Goal: Communication & Community: Ask a question

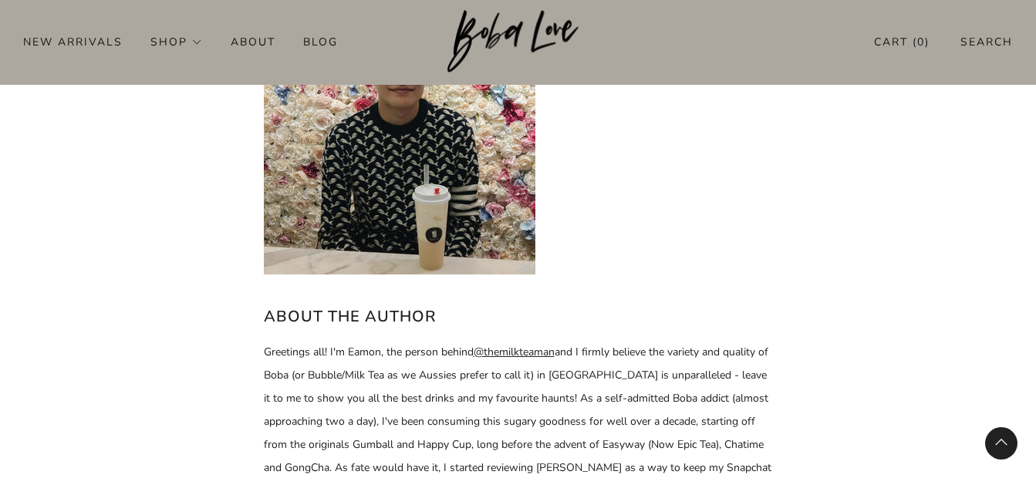
scroll to position [7859, 0]
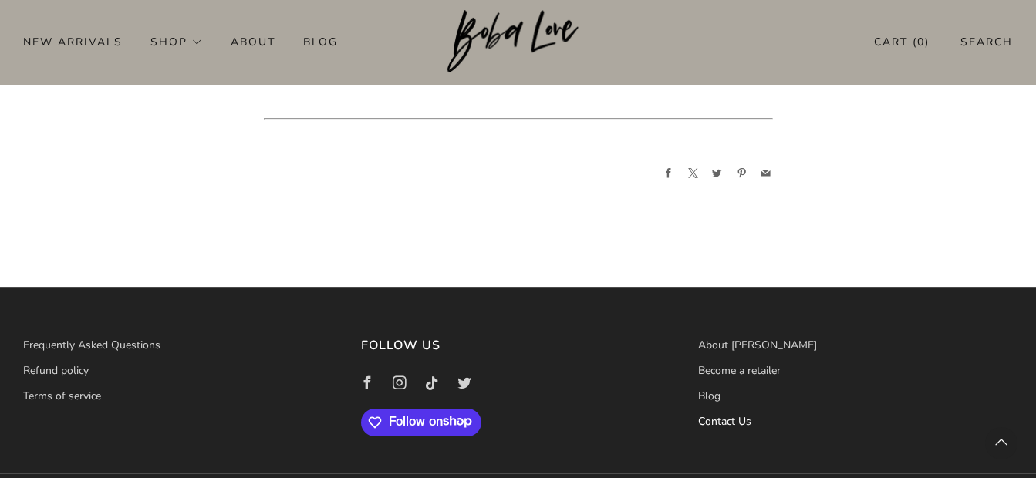
click at [706, 414] on link "Contact Us" at bounding box center [724, 421] width 53 height 15
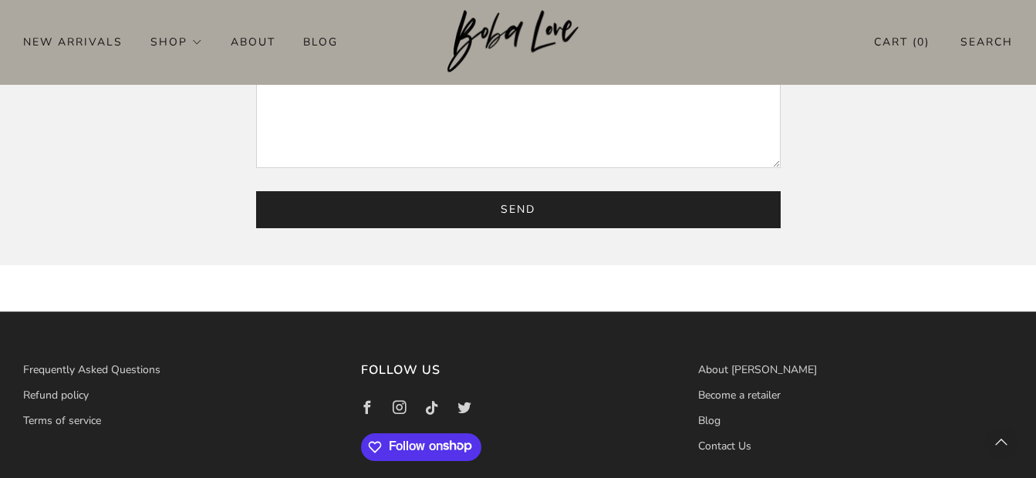
scroll to position [551, 0]
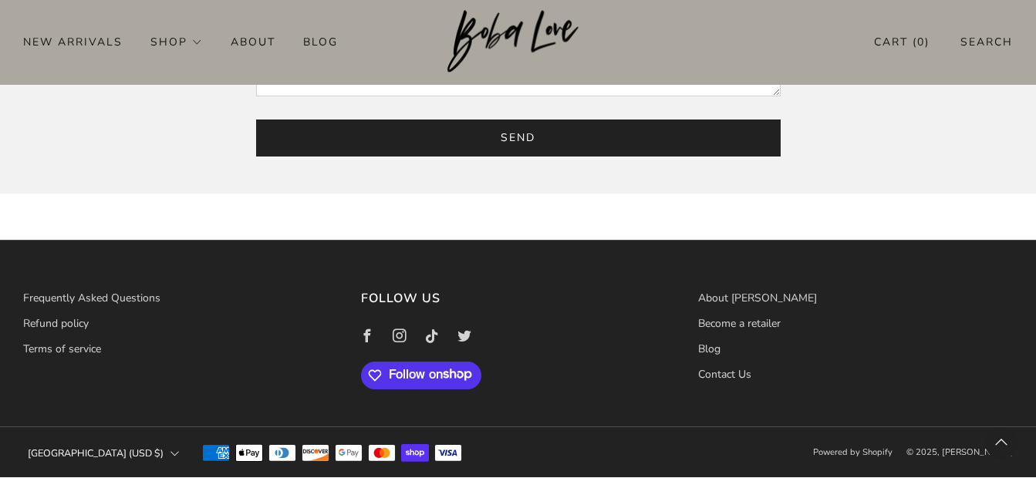
click at [98, 448] on button "Pakistan (USD $)" at bounding box center [103, 454] width 161 height 34
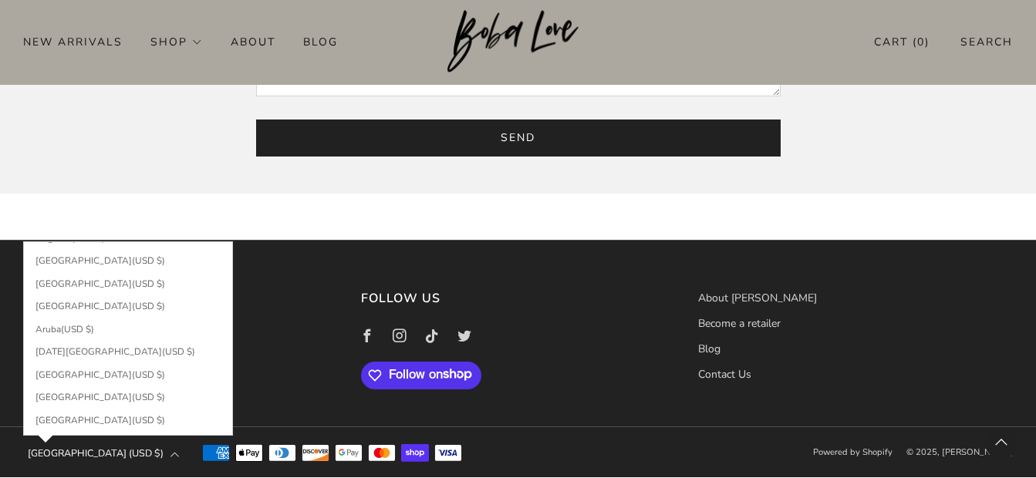
scroll to position [154, 0]
click at [145, 367] on link "Australia (USD $)" at bounding box center [128, 374] width 204 height 23
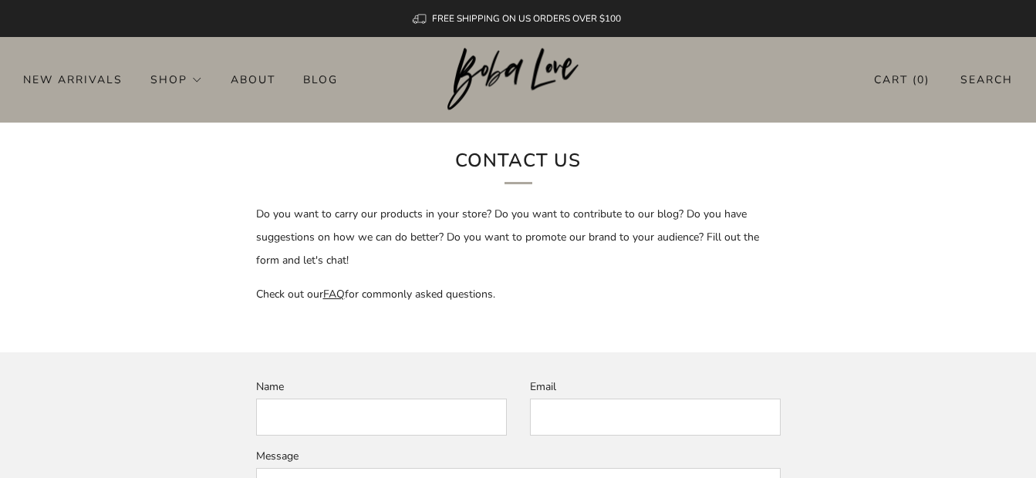
click at [472, 423] on input "Name" at bounding box center [381, 417] width 251 height 37
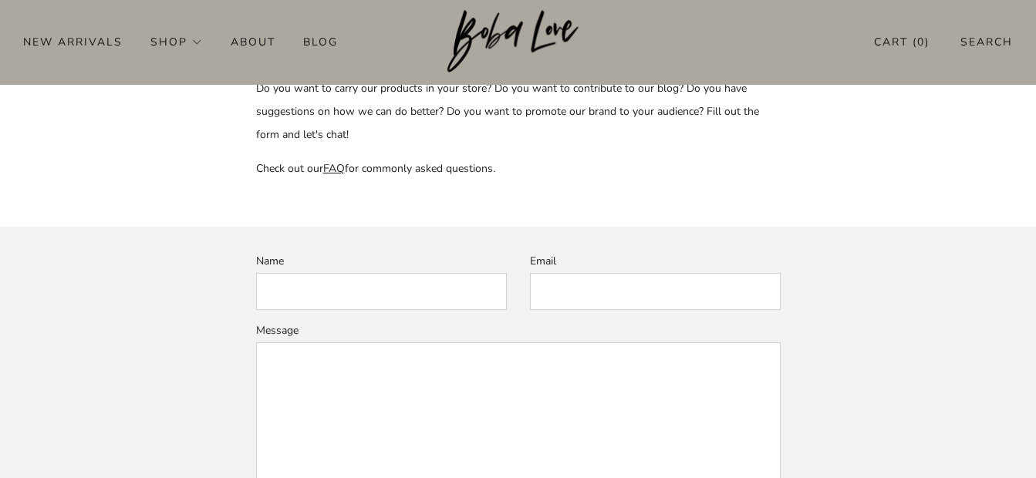
scroll to position [140, 0]
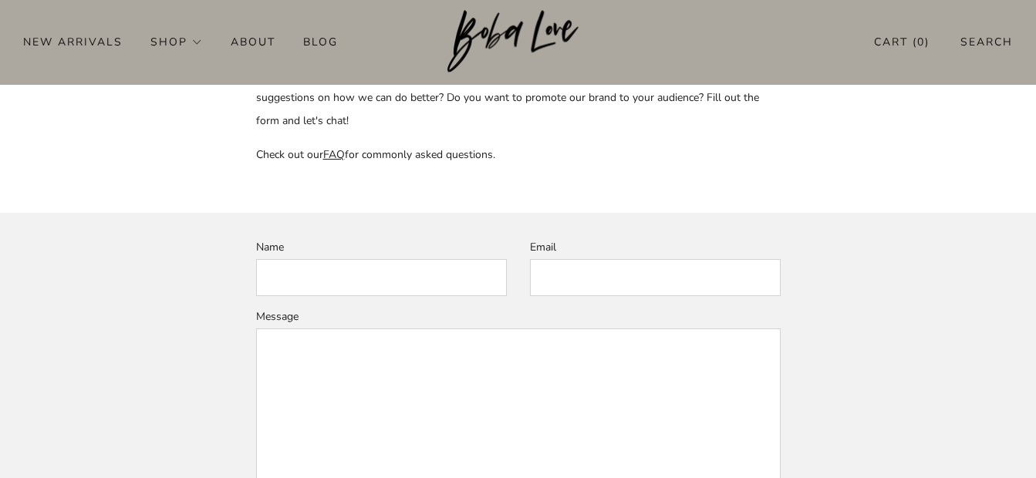
click at [437, 287] on input "Name" at bounding box center [381, 277] width 251 height 37
type input "Harry Will"
type input "harry@thestandardpackaging.com.au"
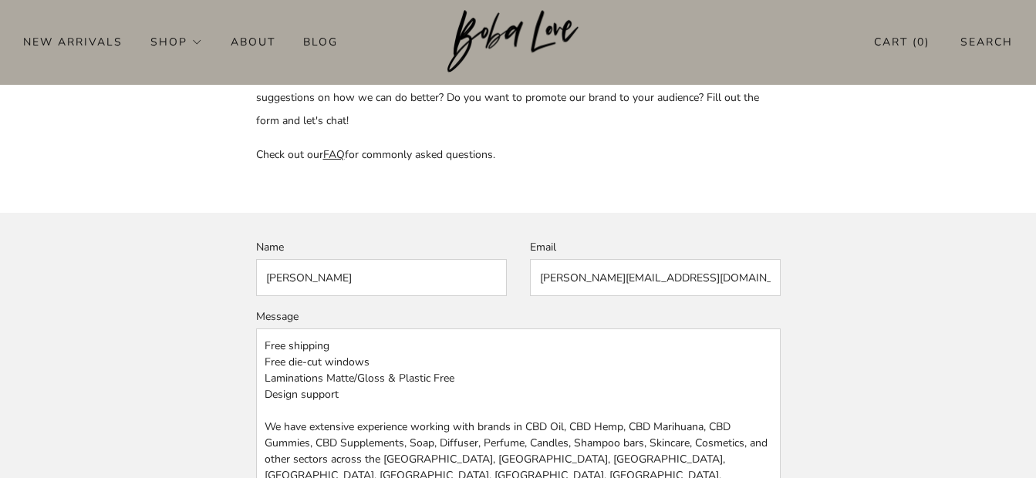
scroll to position [115, 0]
click at [528, 420] on textarea "Greetings! I’m Harry Will from The Standard Packaging. We’re pleased to offer a…" at bounding box center [518, 418] width 525 height 179
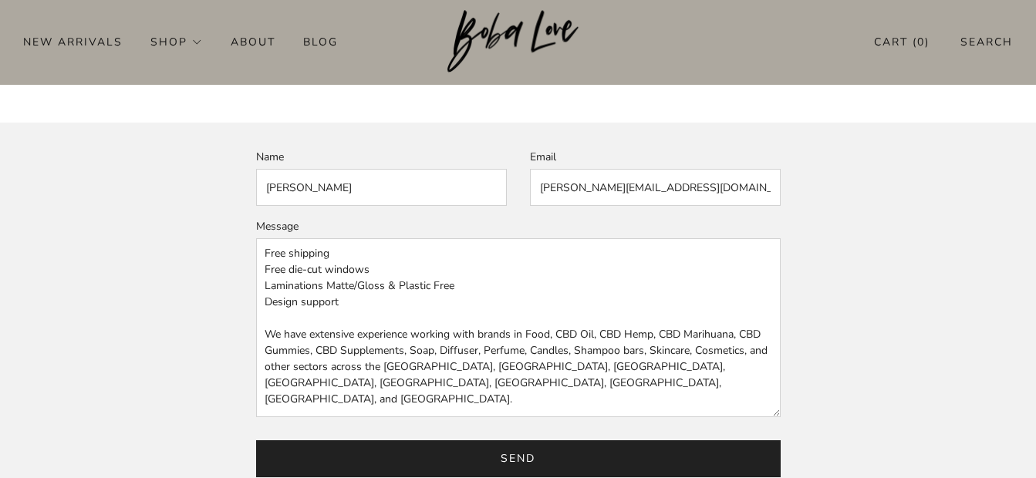
scroll to position [323, 0]
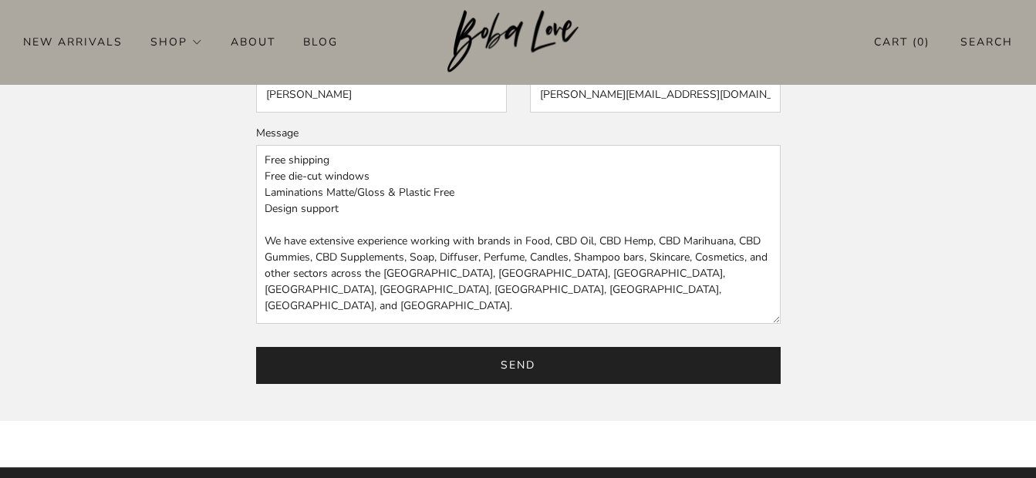
type textarea "Greetings! I’m Harry Will from The Standard Packaging. We’re pleased to offer a…"
click at [670, 368] on input "Send" at bounding box center [518, 365] width 525 height 37
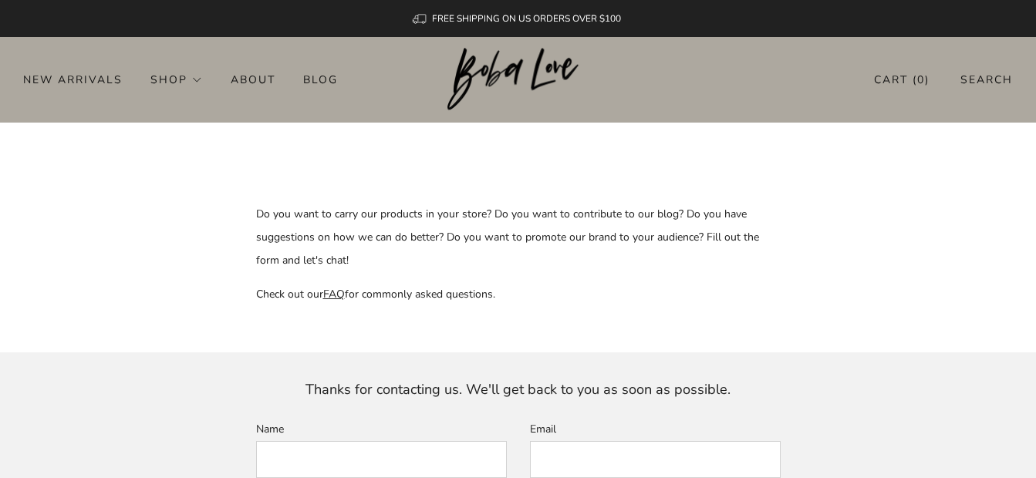
scroll to position [376, 0]
